Goal: Task Accomplishment & Management: Manage account settings

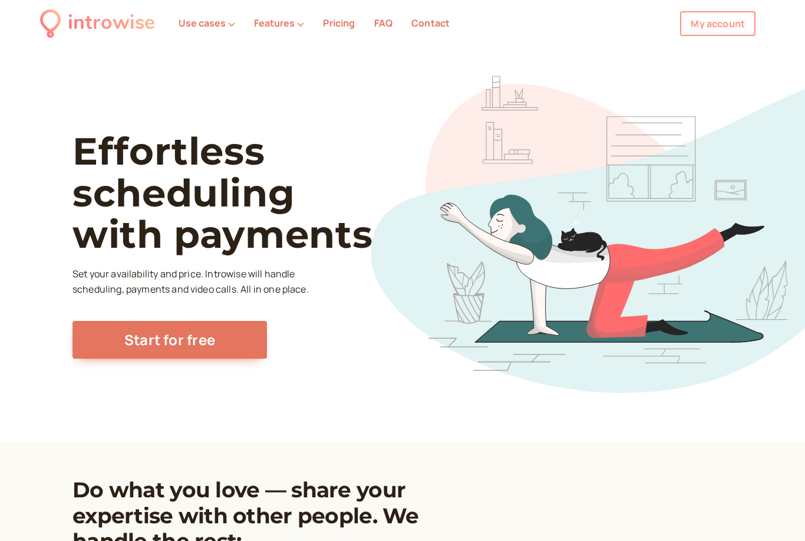
click at [712, 28] on link "My account" at bounding box center [717, 23] width 75 height 25
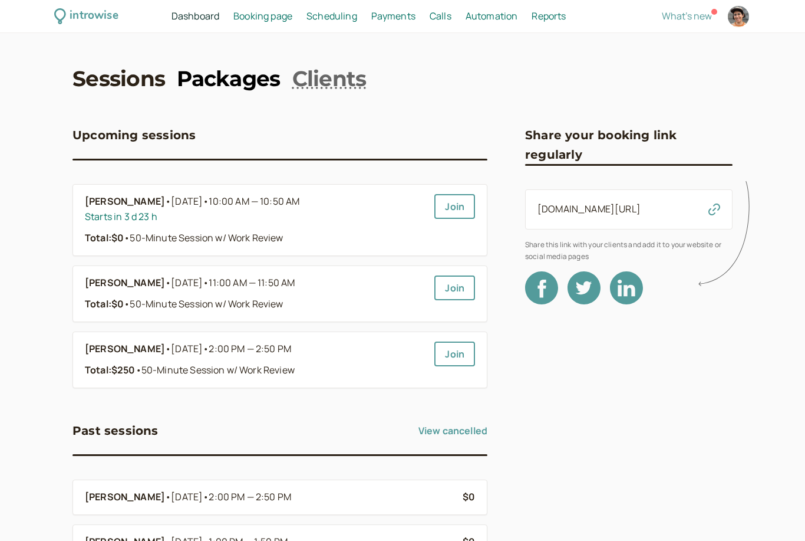
click at [254, 82] on link "Packages" at bounding box center [228, 78] width 103 height 29
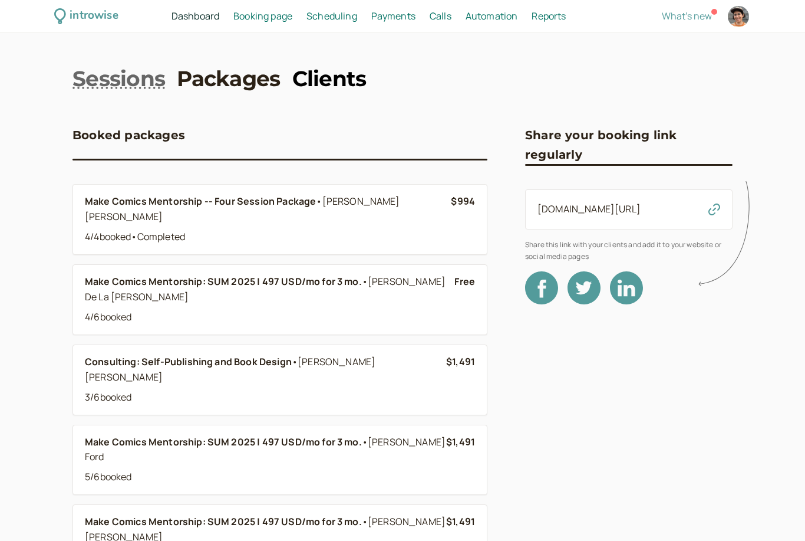
click at [337, 78] on link "Clients" at bounding box center [329, 78] width 74 height 29
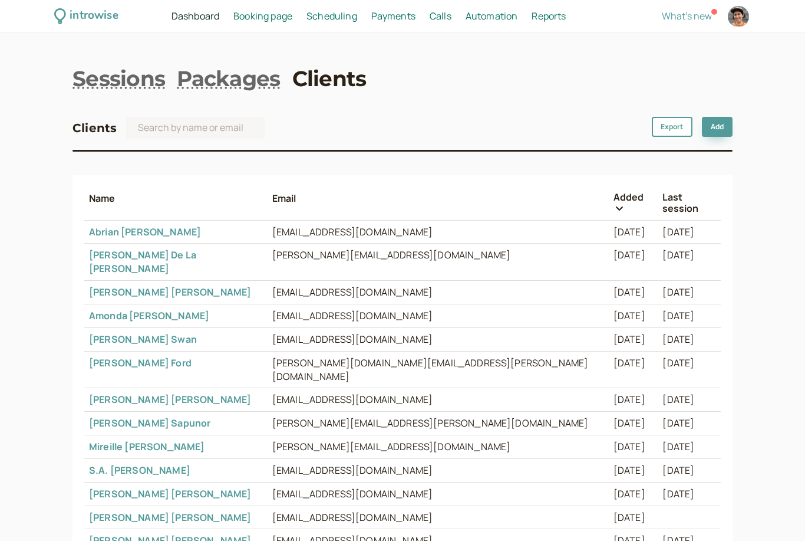
click at [275, 17] on span "Booking page" at bounding box center [263, 15] width 59 height 13
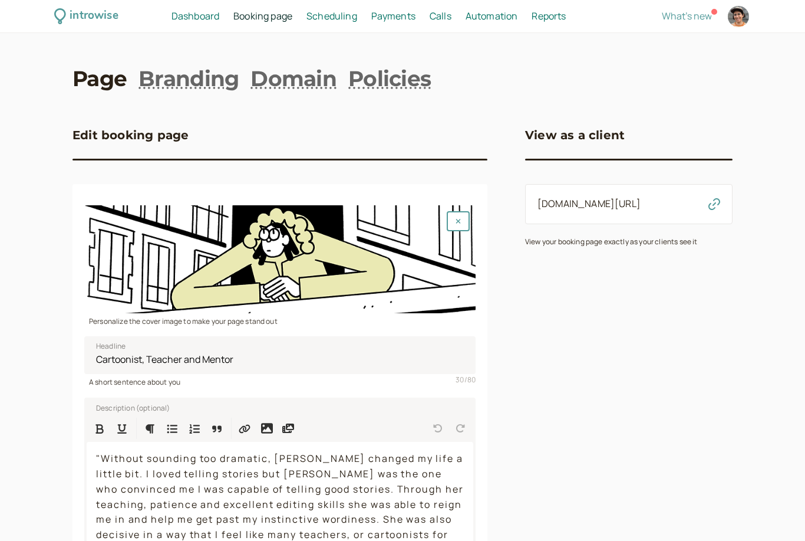
click at [339, 20] on span "Scheduling" at bounding box center [332, 15] width 51 height 13
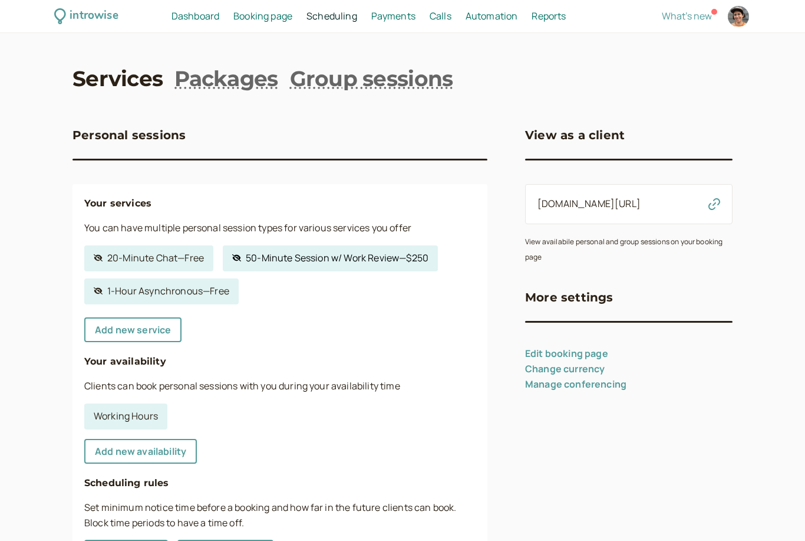
click at [334, 258] on link "Hidden service 50-Minute Session w/ Work Review — $250" at bounding box center [330, 258] width 215 height 26
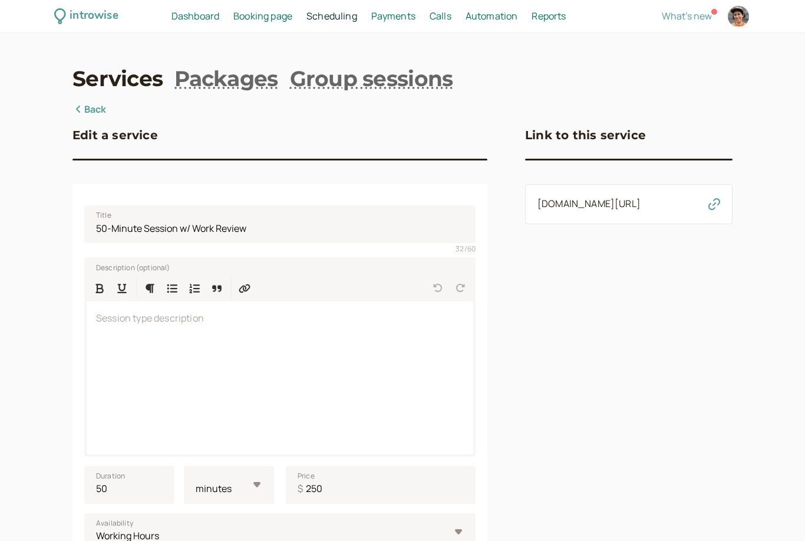
click at [718, 210] on icon "button" at bounding box center [715, 204] width 12 height 12
